Goal: Task Accomplishment & Management: Complete application form

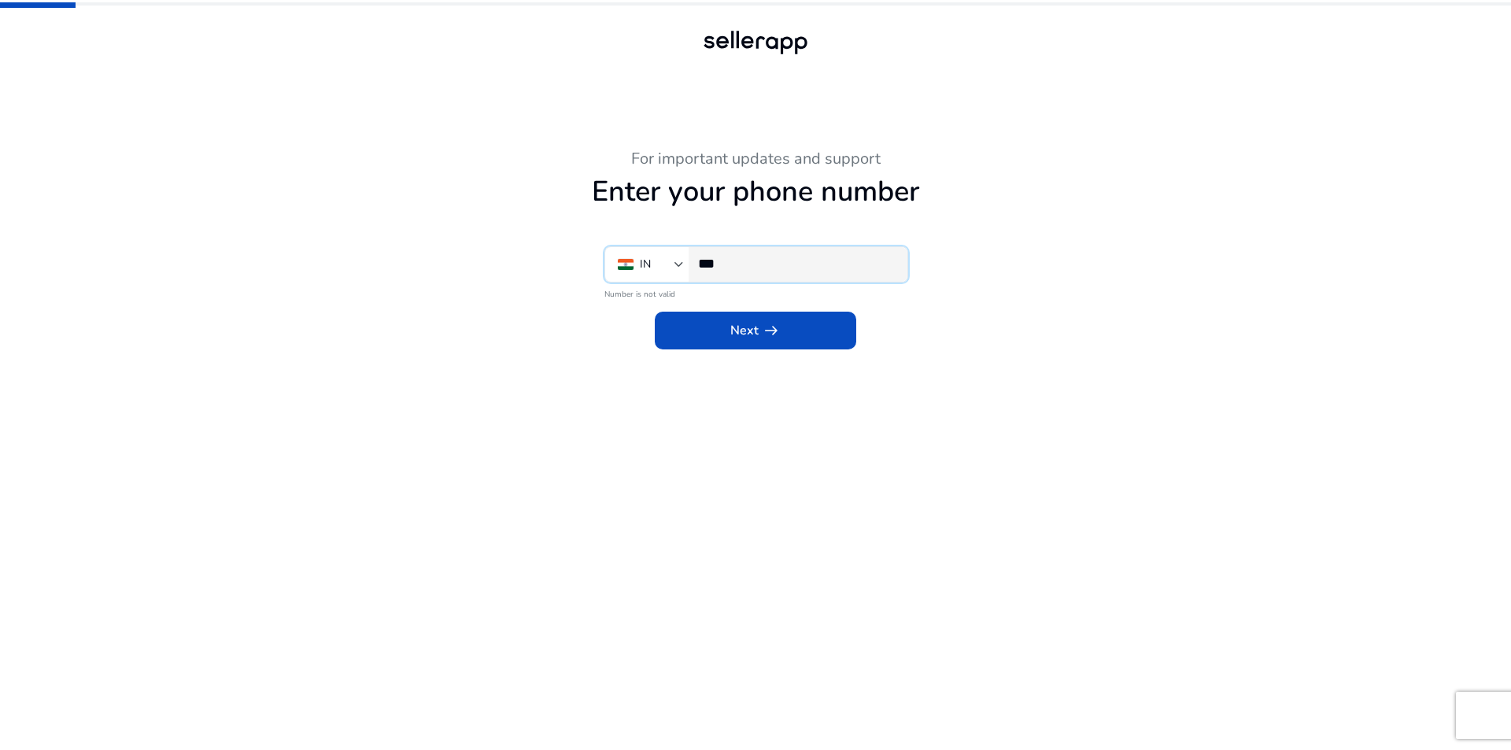
click at [821, 272] on input "***" at bounding box center [796, 263] width 197 height 17
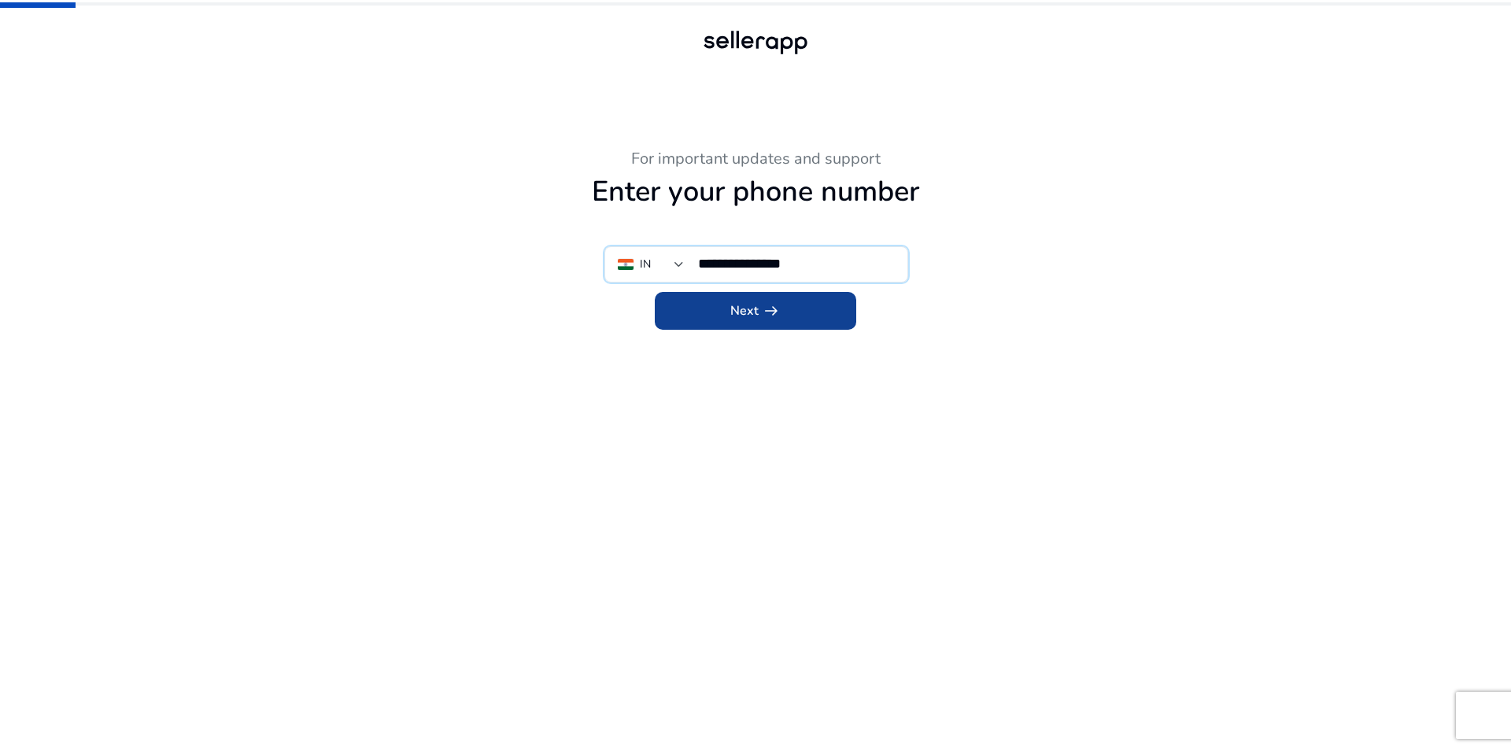
type input "**********"
click at [773, 327] on span at bounding box center [755, 311] width 201 height 38
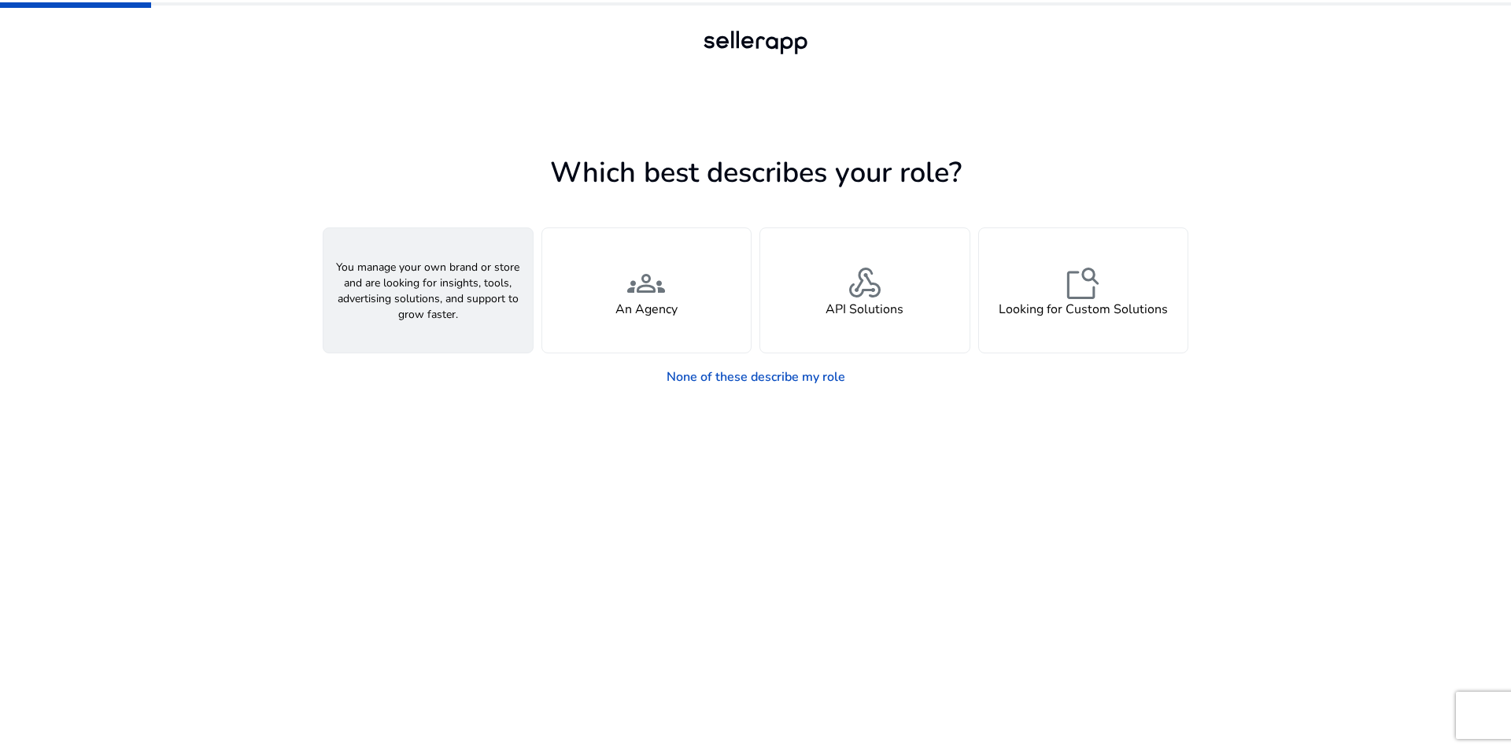
click at [457, 298] on div "person A Seller" at bounding box center [427, 290] width 209 height 124
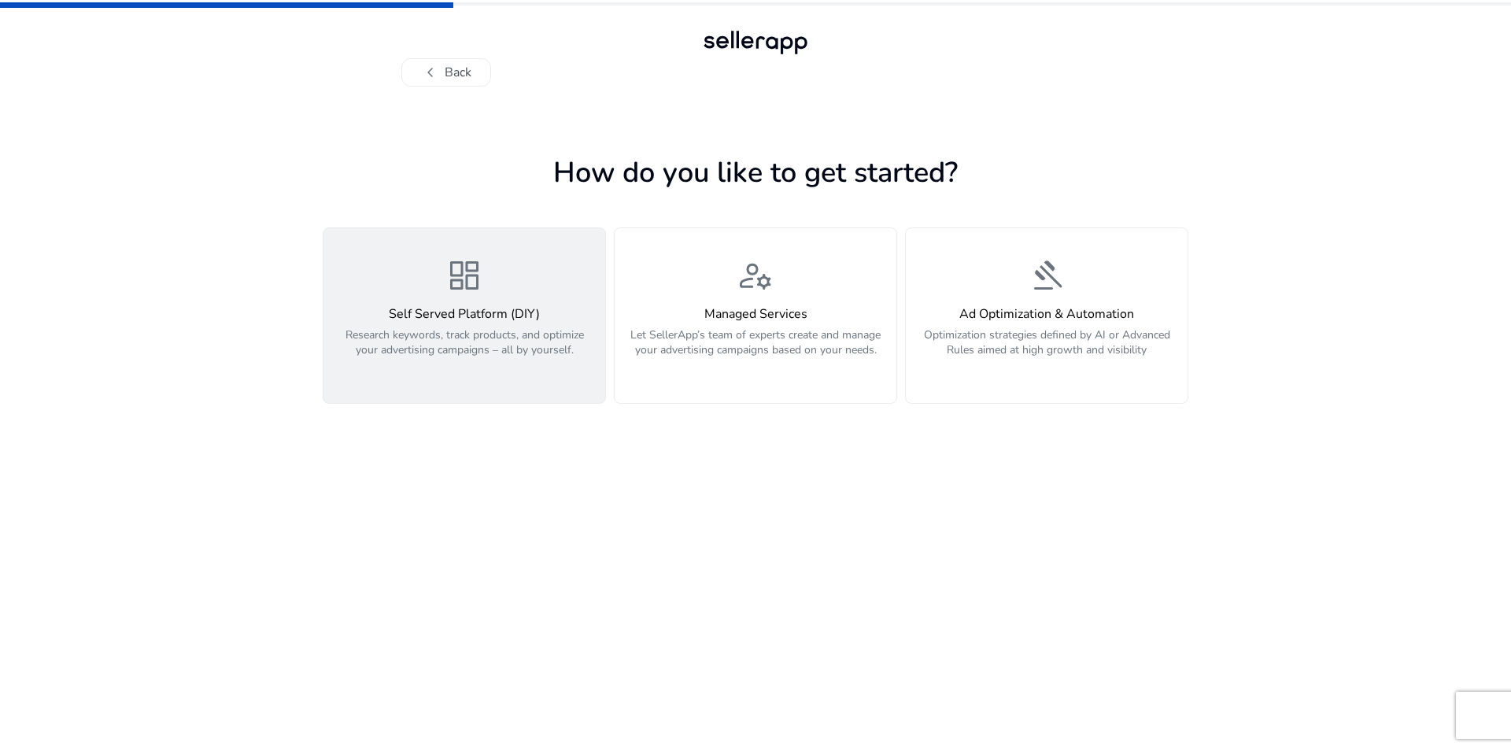
click at [549, 326] on div "Self Served Platform (DIY) Research keywords, track products, and optimize your…" at bounding box center [464, 341] width 263 height 68
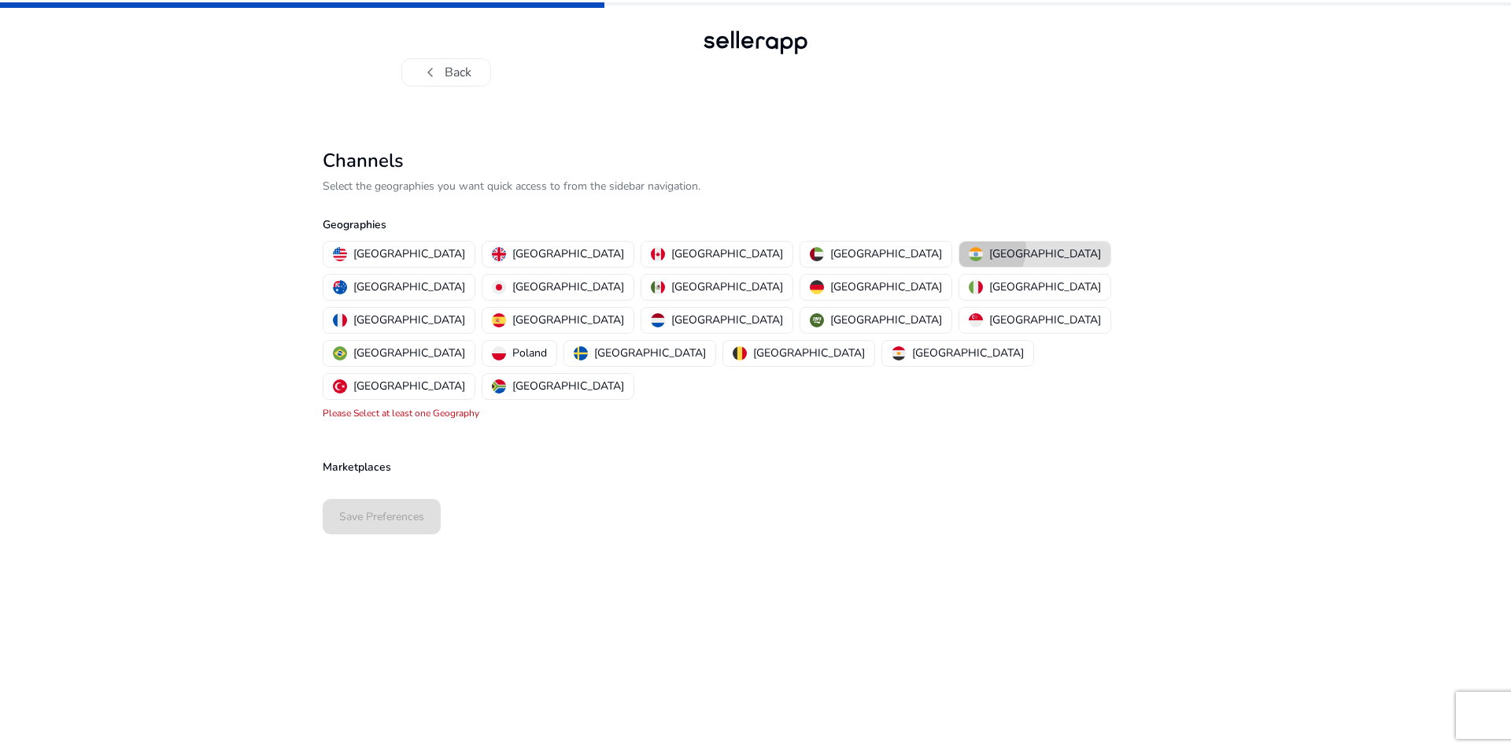
click at [969, 249] on div "[GEOGRAPHIC_DATA]" at bounding box center [1035, 254] width 132 height 17
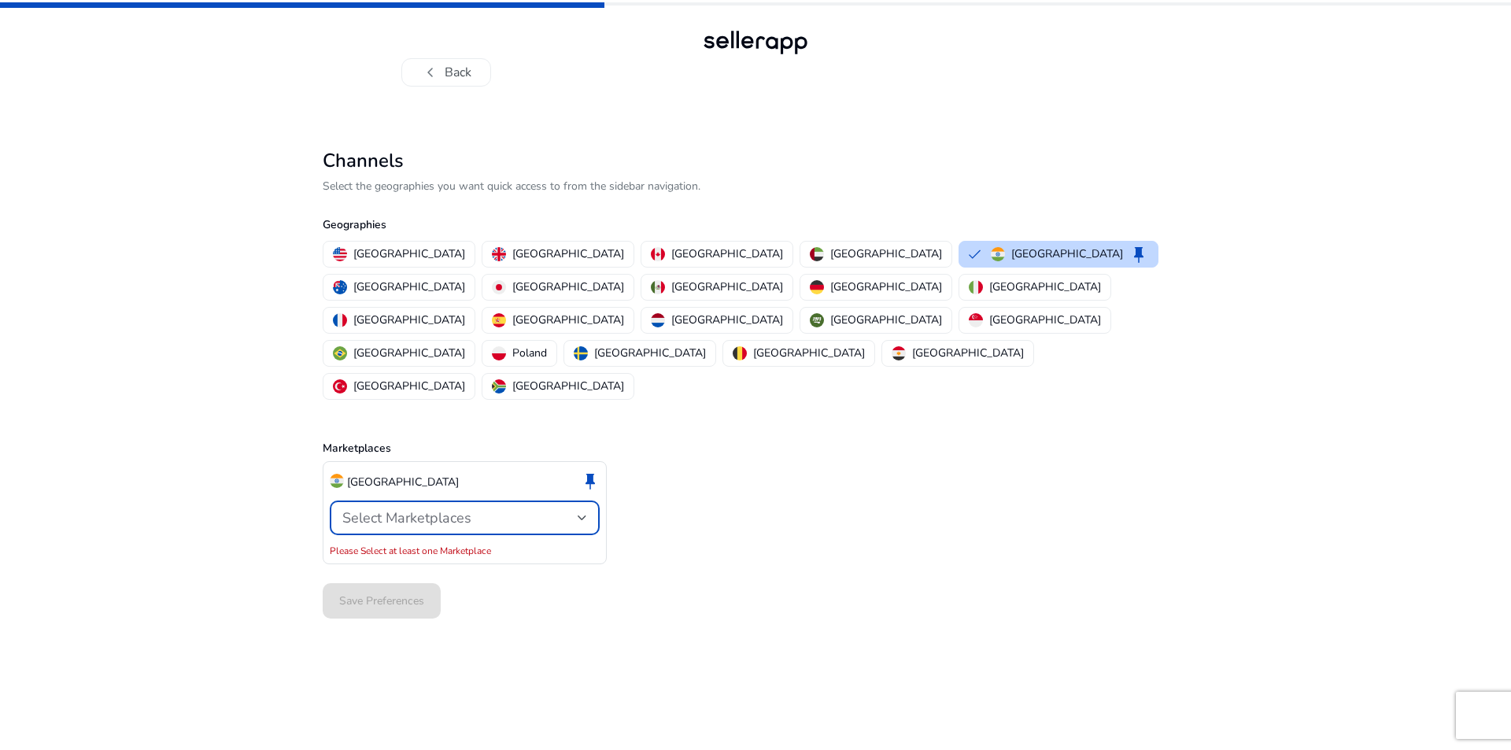
click at [486, 509] on div "Select Marketplaces" at bounding box center [459, 517] width 235 height 17
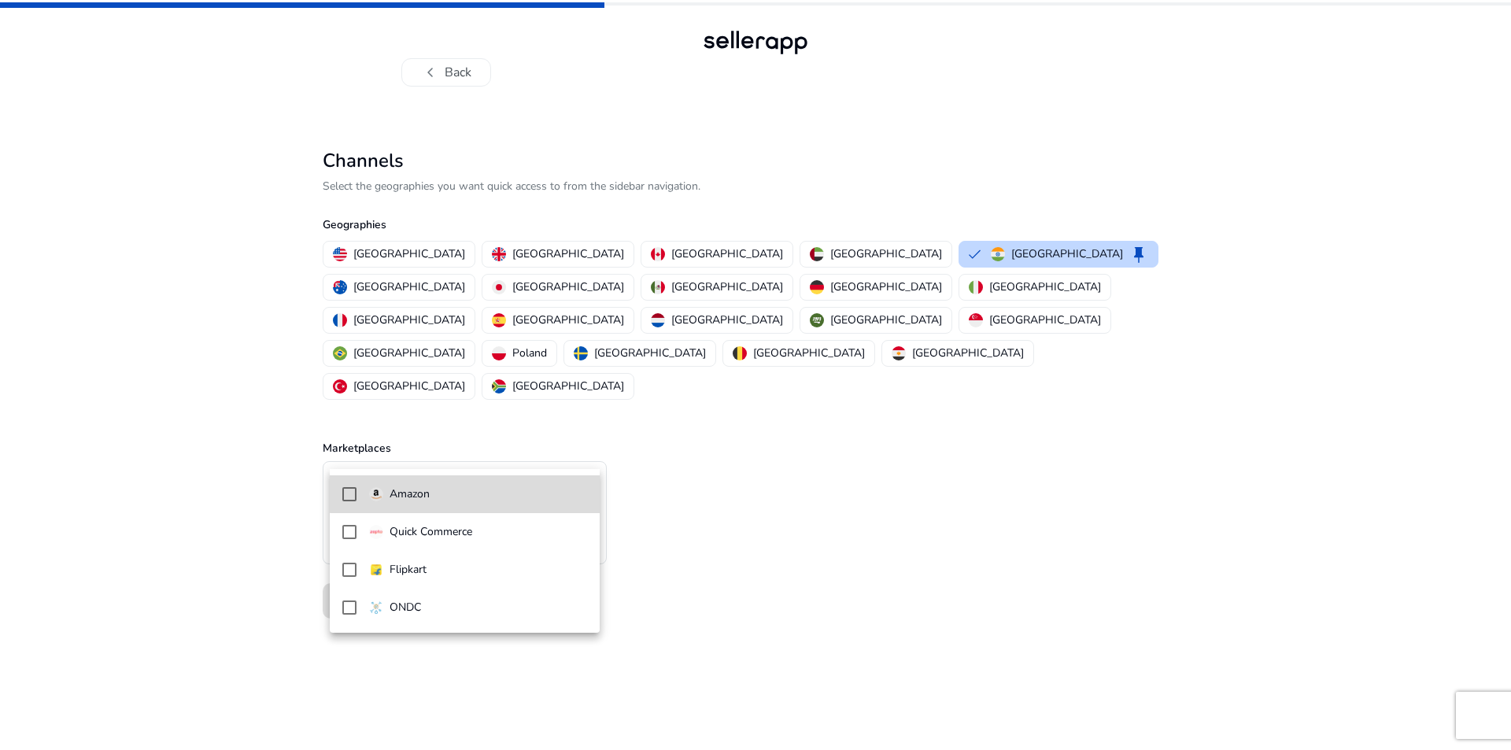
click at [467, 479] on mat-option "Amazon" at bounding box center [465, 494] width 270 height 38
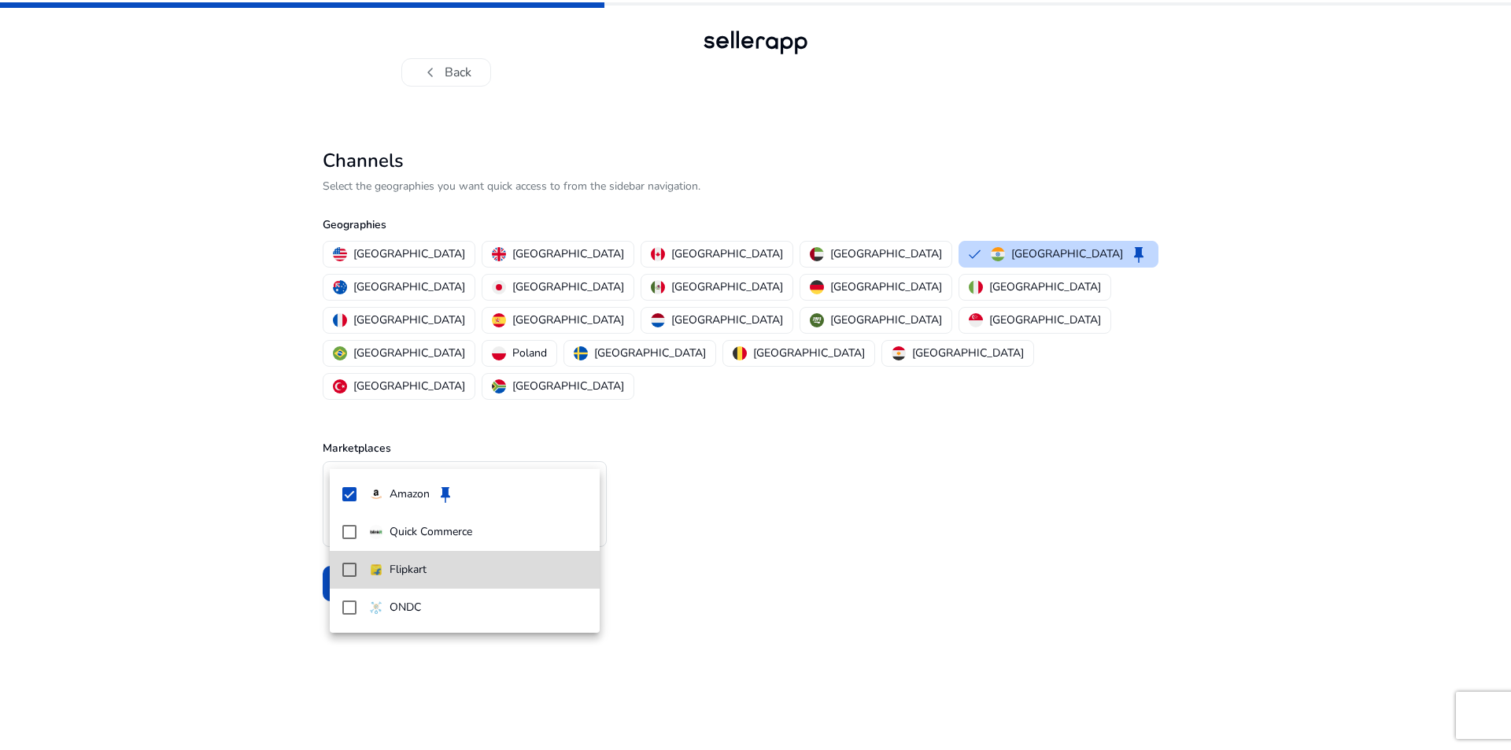
click at [449, 563] on span "Flipkart" at bounding box center [478, 569] width 218 height 17
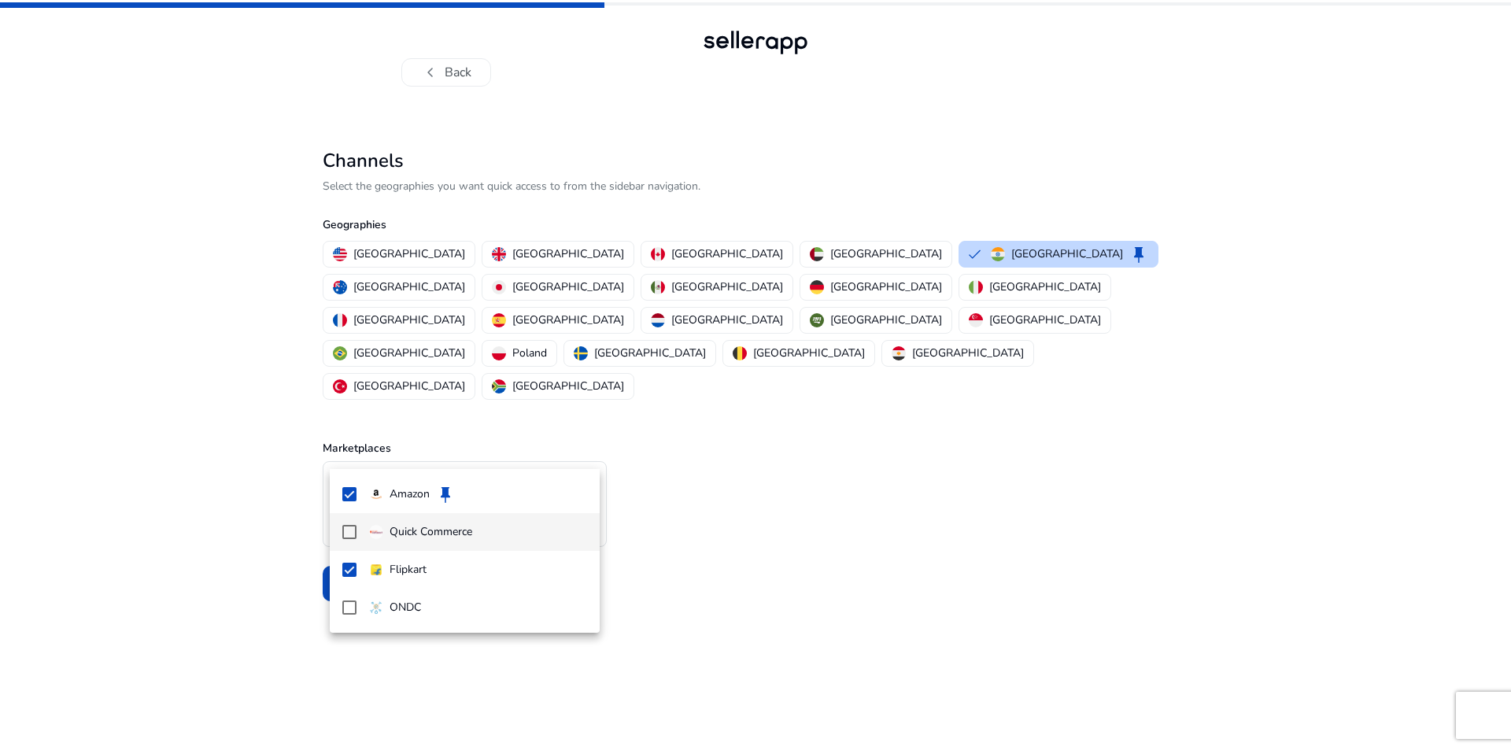
click at [508, 538] on span "Quick Commerce" at bounding box center [478, 531] width 218 height 17
click at [706, 544] on div at bounding box center [755, 375] width 1511 height 750
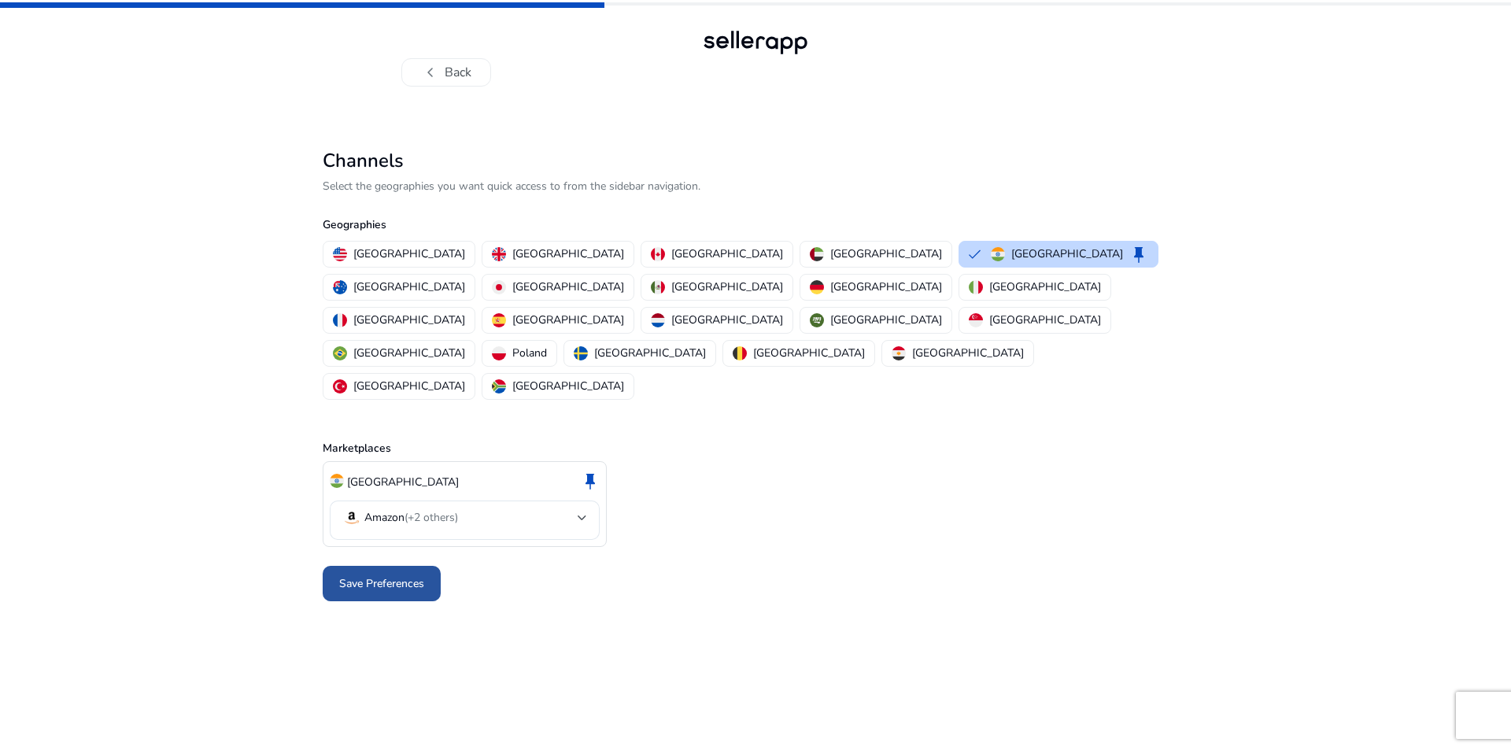
click at [388, 575] on span "Save Preferences" at bounding box center [381, 583] width 85 height 17
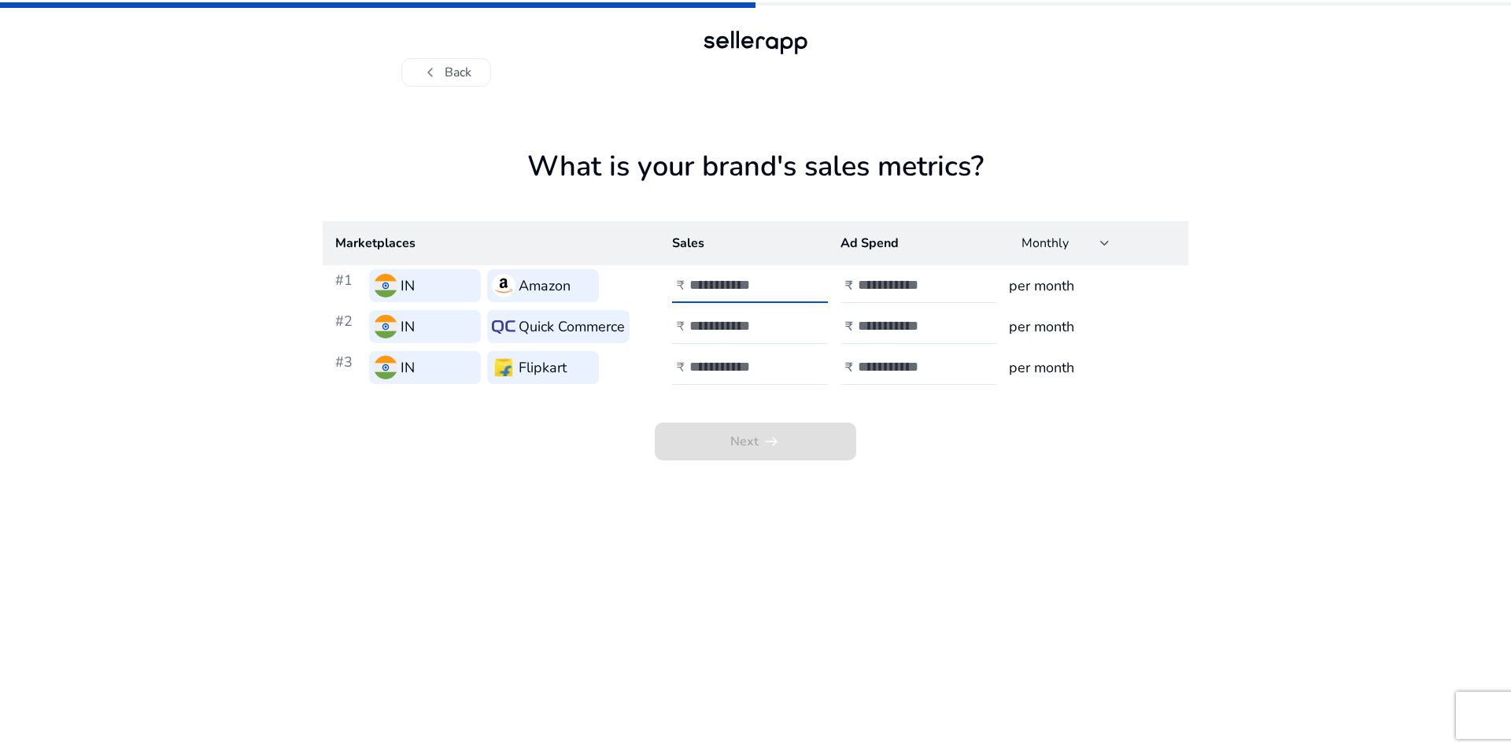
click at [762, 286] on input "number" at bounding box center [742, 284] width 106 height 17
click at [928, 282] on input "number" at bounding box center [911, 284] width 106 height 17
click at [1028, 283] on h3 "per month" at bounding box center [1092, 286] width 167 height 22
click at [1316, 283] on div "chevron_left Back What is your brand's sales metrics? Marketplaces Sales Ad Spe…" at bounding box center [755, 375] width 1511 height 750
click at [439, 65] on span "chevron_left" at bounding box center [430, 72] width 19 height 19
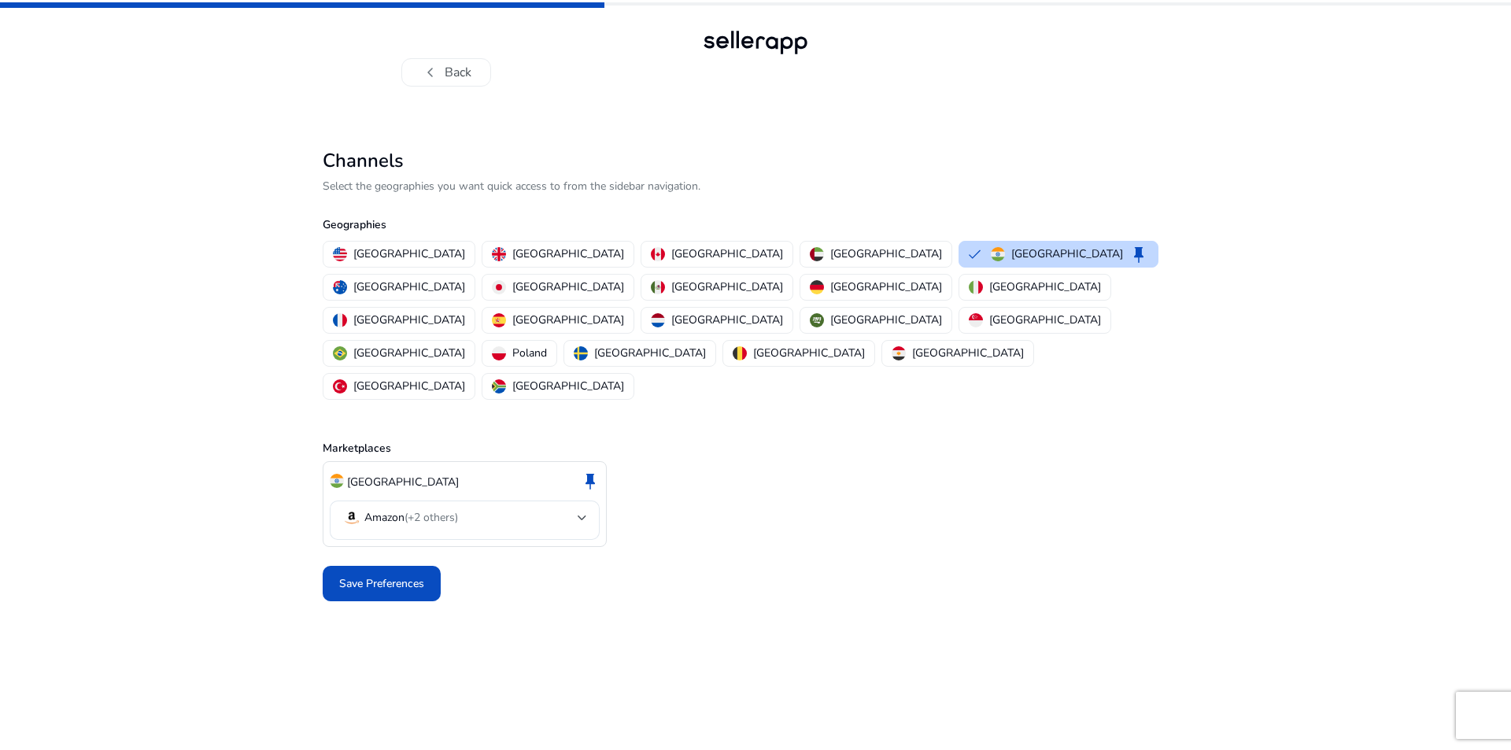
click at [759, 46] on div at bounding box center [755, 42] width 113 height 31
